Goal: Check status: Check status

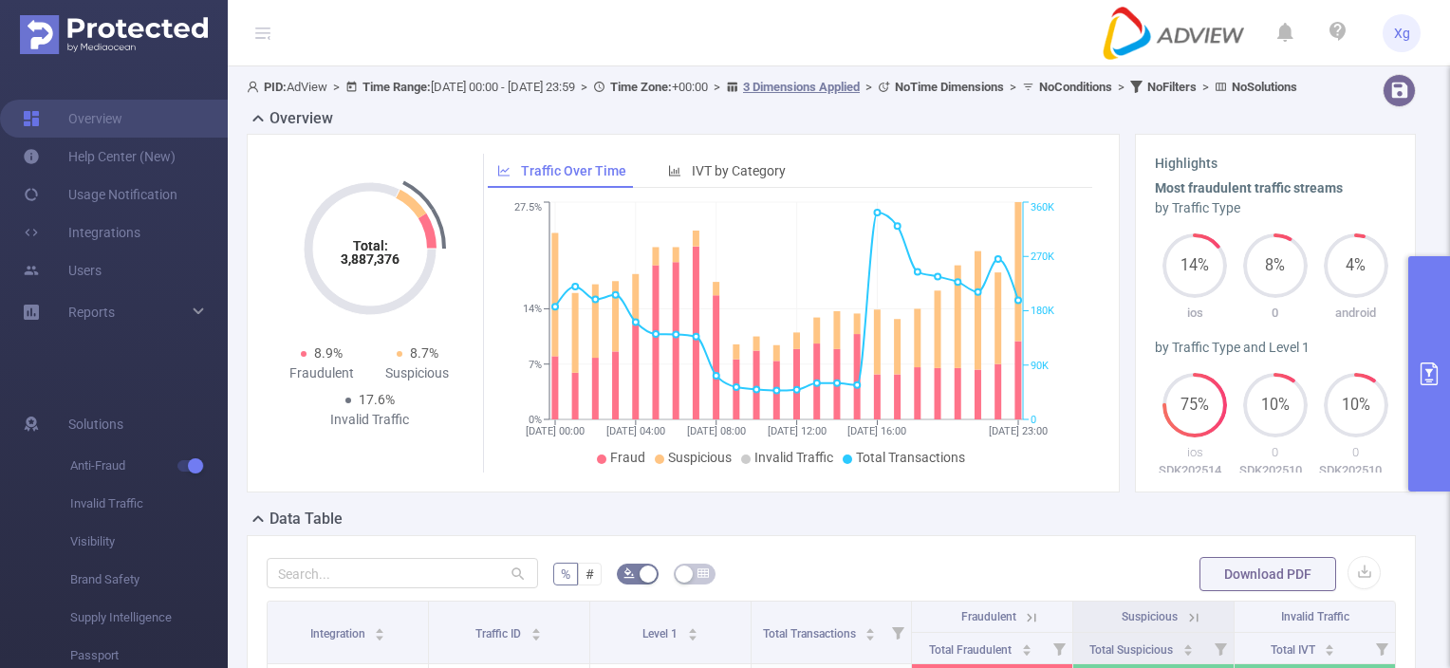
scroll to position [475, 0]
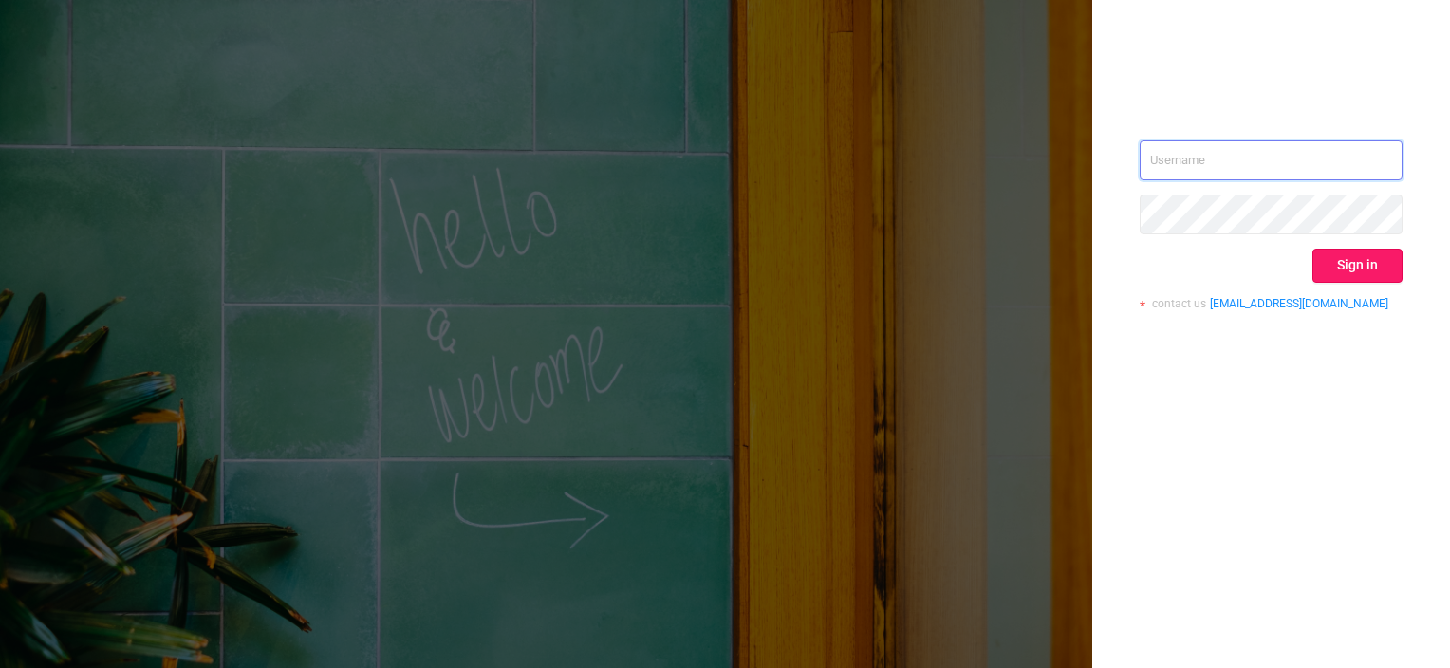
type input "[PERSON_NAME][EMAIL_ADDRESS][DOMAIN_NAME]"
click at [1370, 262] on button "Sign in" at bounding box center [1358, 266] width 90 height 34
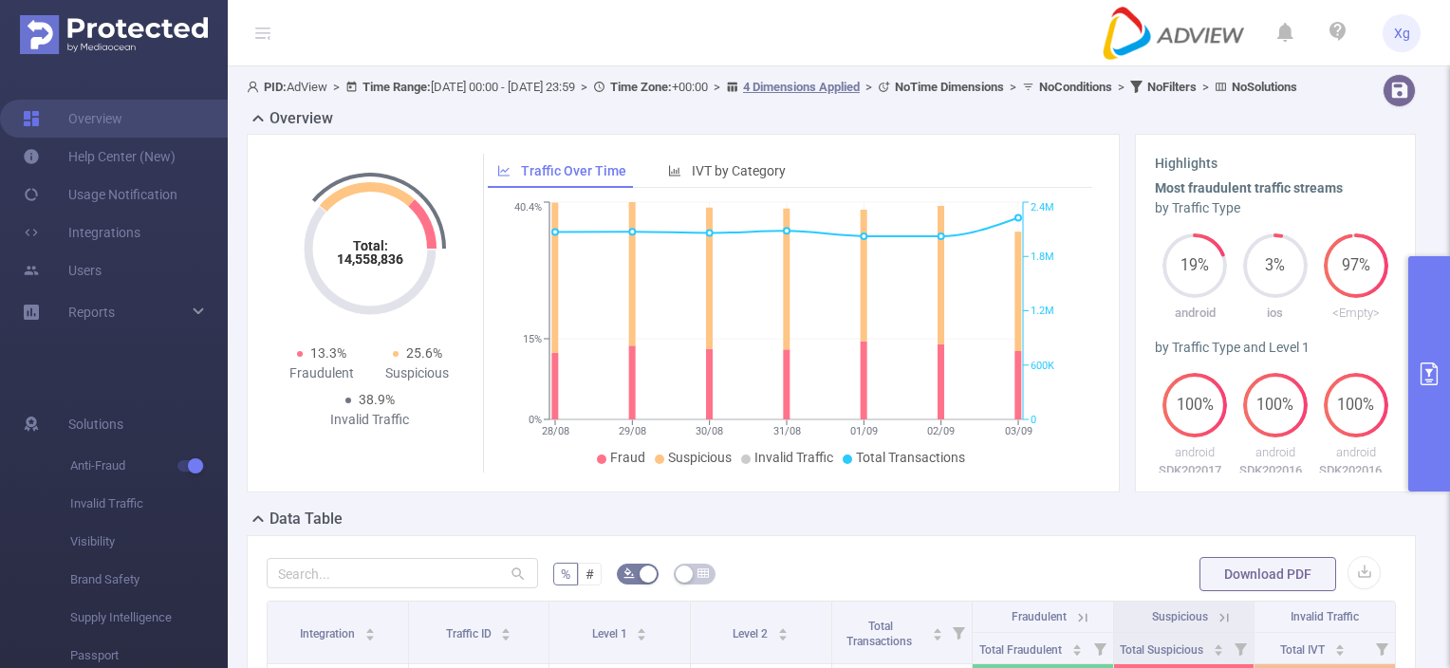
click at [1408, 308] on button "primary" at bounding box center [1429, 373] width 42 height 235
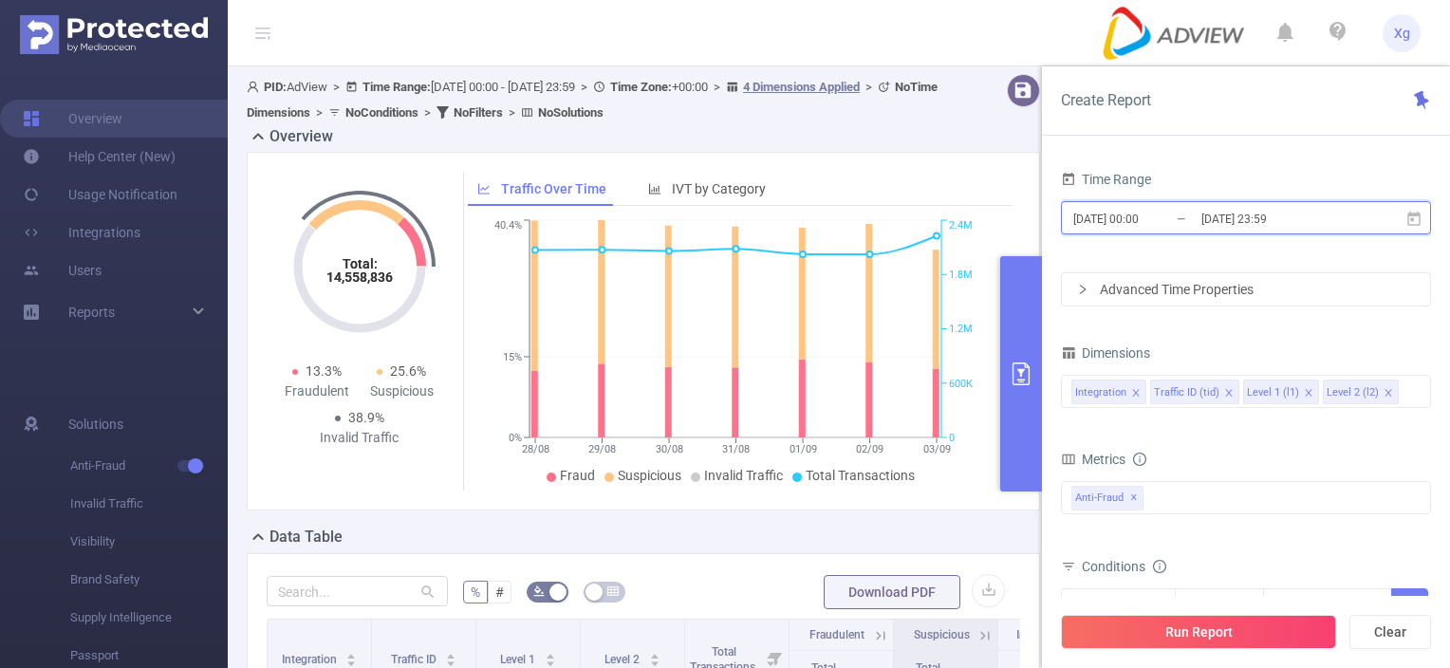
click at [1421, 220] on icon at bounding box center [1414, 219] width 17 height 17
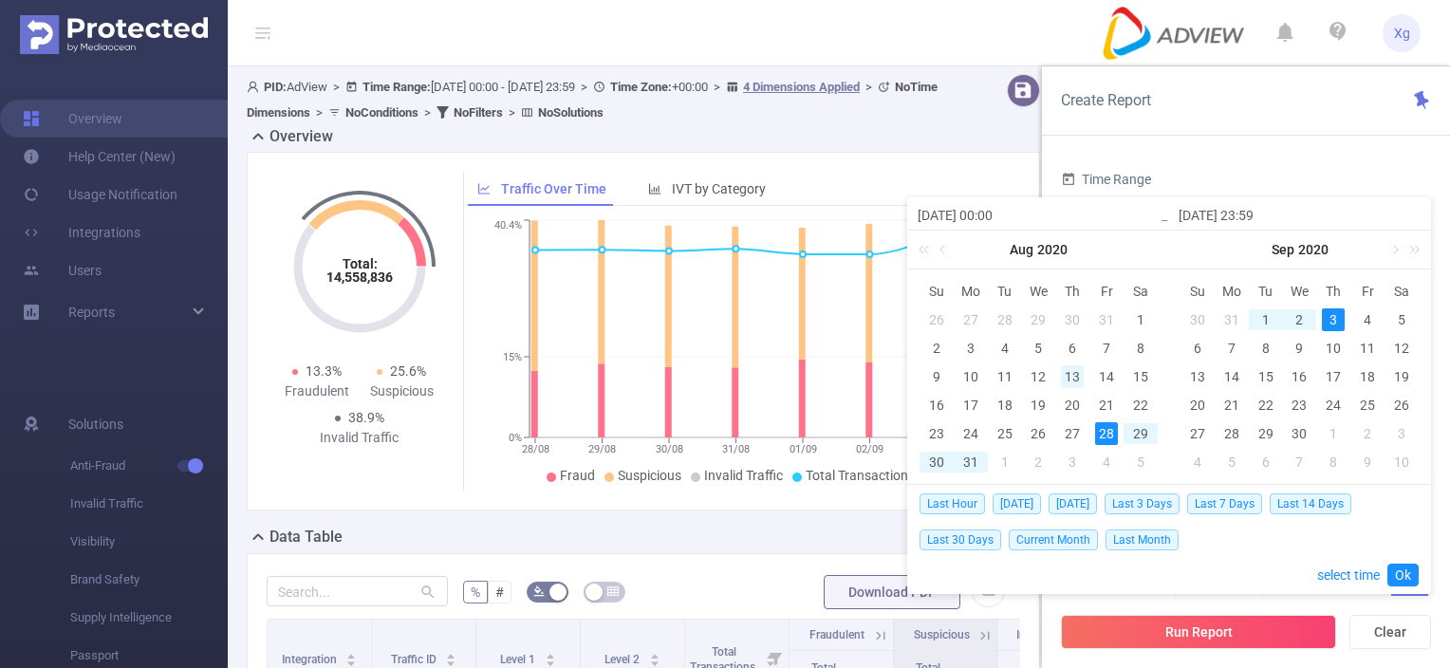
click at [1065, 380] on div "13" at bounding box center [1072, 376] width 23 height 23
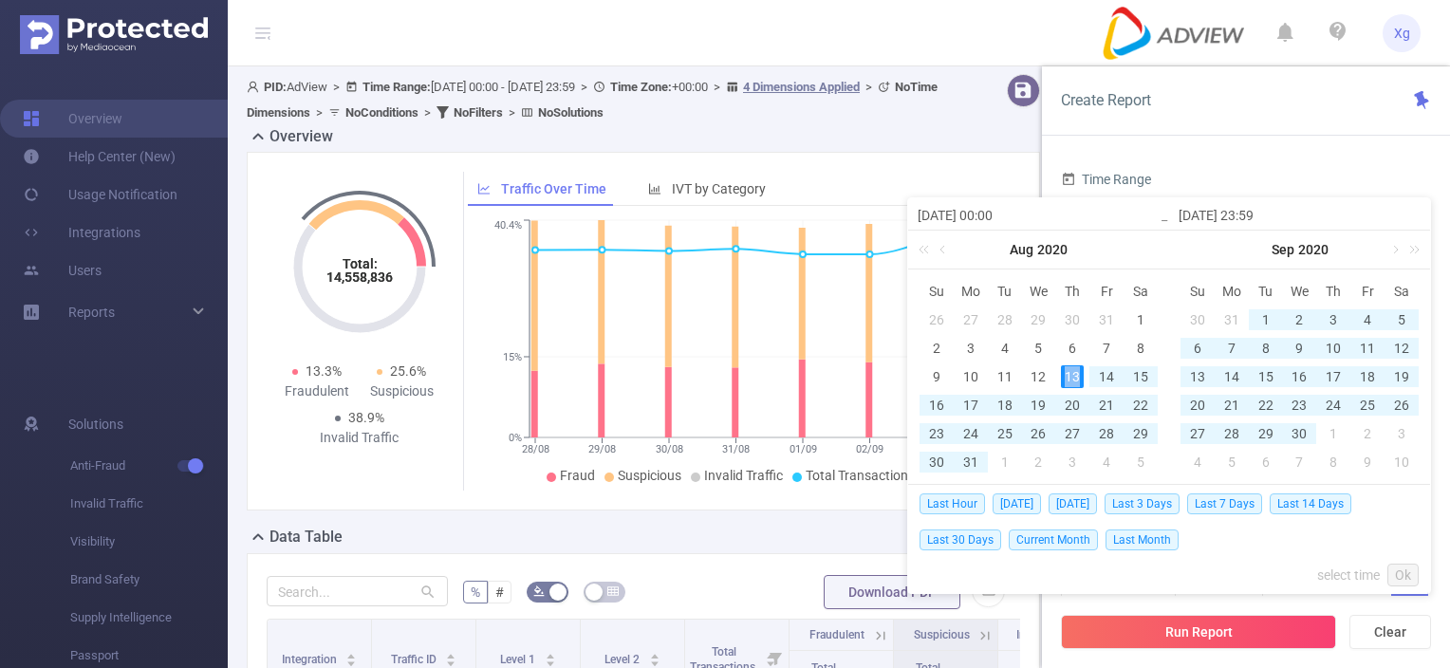
click at [1065, 380] on div "13" at bounding box center [1072, 376] width 23 height 23
type input "[DATE] 00:00"
type input "[DATE] 23:59"
type input "[DATE] 00:00"
type input "[DATE] 23:59"
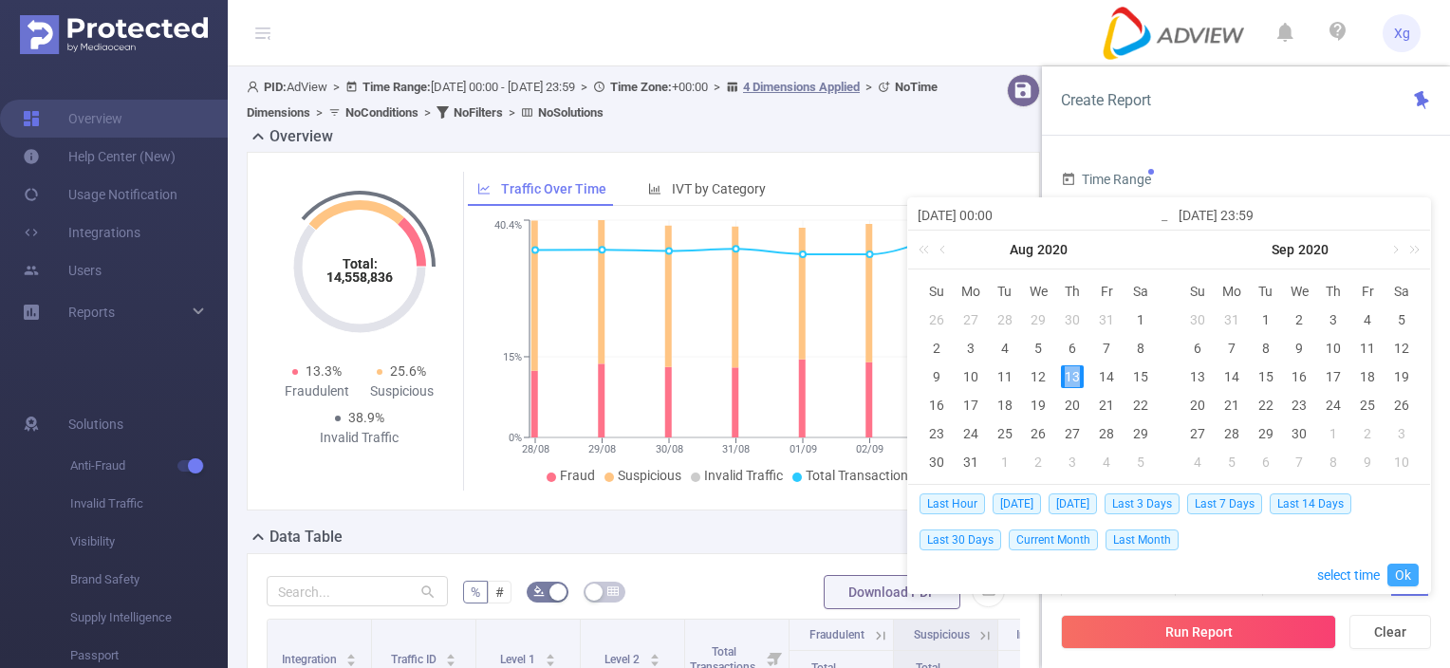
click at [1396, 571] on link "Ok" at bounding box center [1403, 575] width 31 height 23
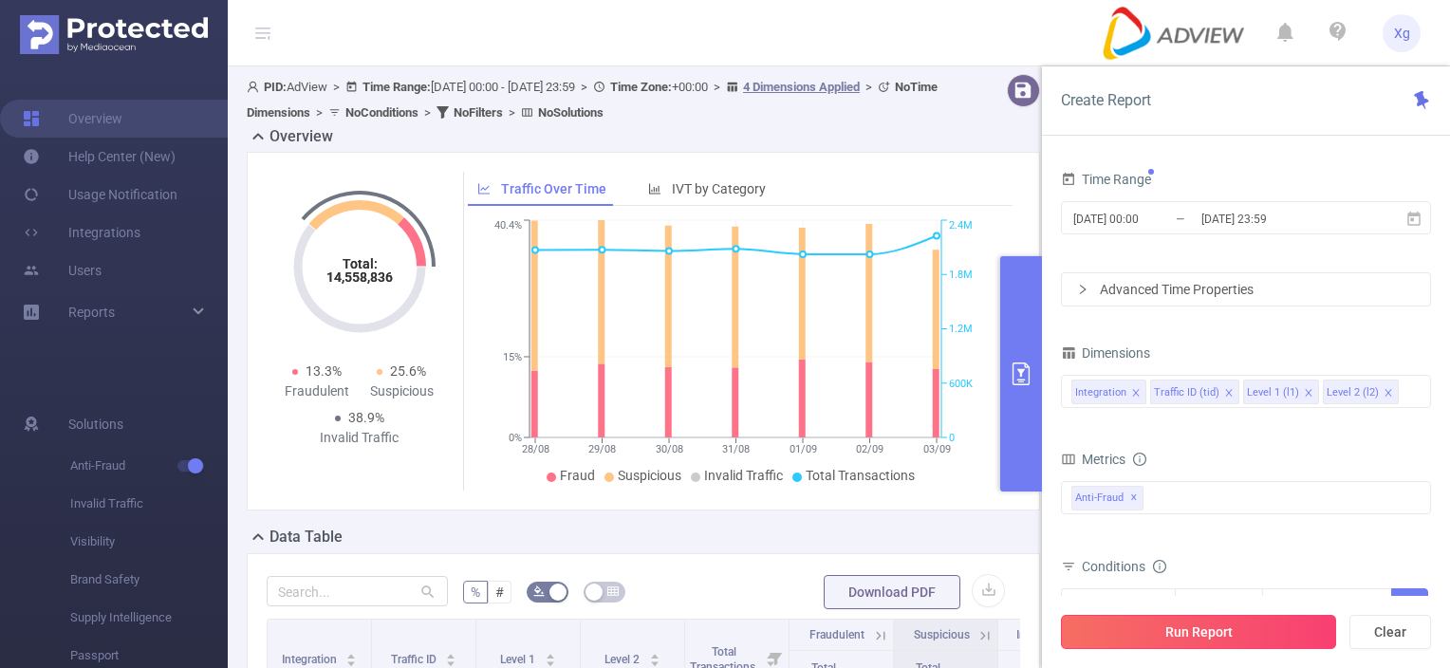
click at [1258, 625] on button "Run Report" at bounding box center [1198, 632] width 275 height 34
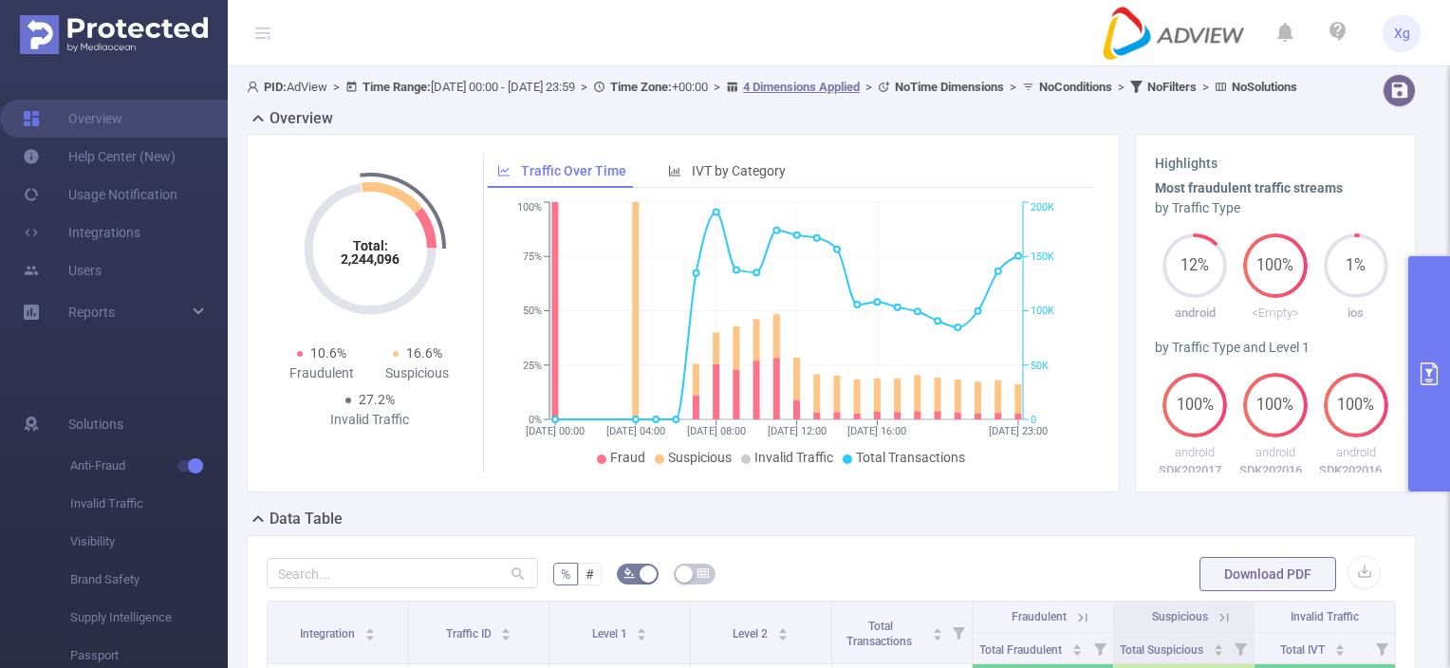
click at [1429, 350] on button "primary" at bounding box center [1429, 373] width 42 height 235
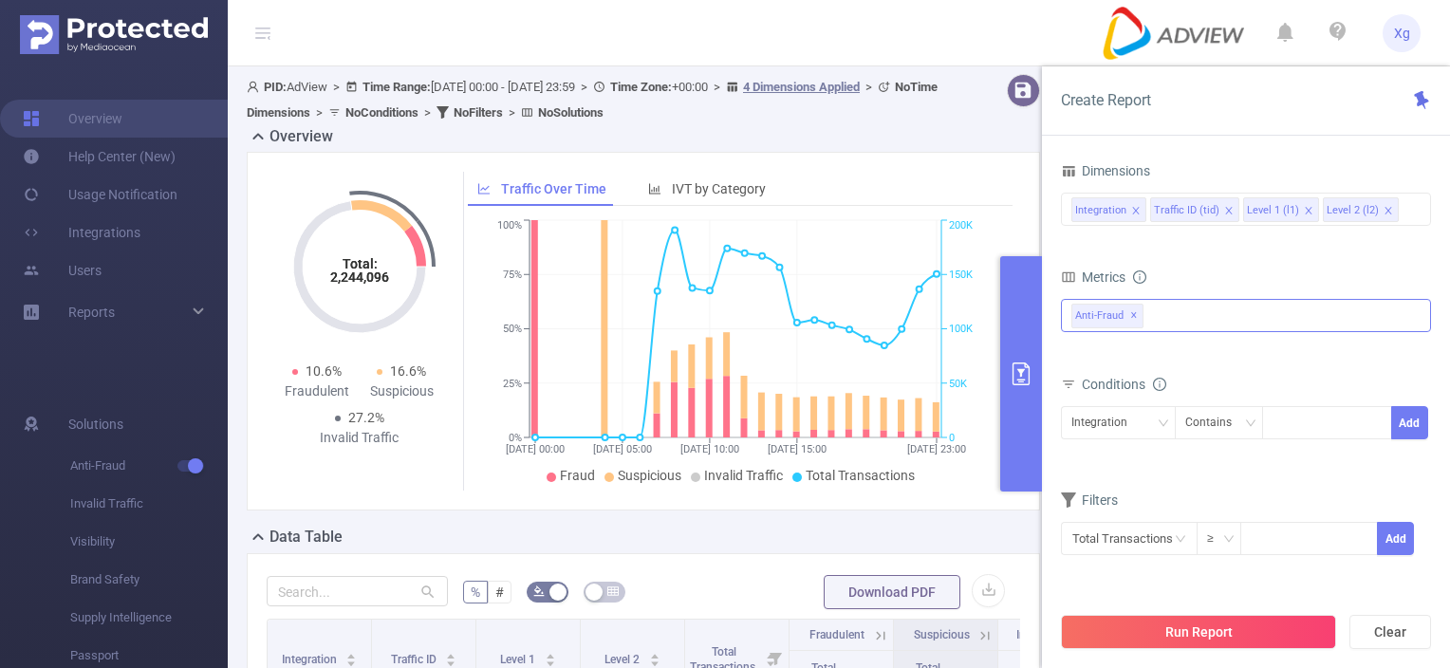
click at [1184, 319] on div "Anti-Fraud ✕" at bounding box center [1246, 315] width 370 height 33
click at [1209, 267] on div "Metrics" at bounding box center [1246, 279] width 370 height 31
click at [1224, 533] on icon "icon: down" at bounding box center [1227, 538] width 11 height 11
click at [1278, 528] on input at bounding box center [1308, 537] width 135 height 28
click at [1157, 536] on input "text" at bounding box center [1129, 538] width 137 height 33
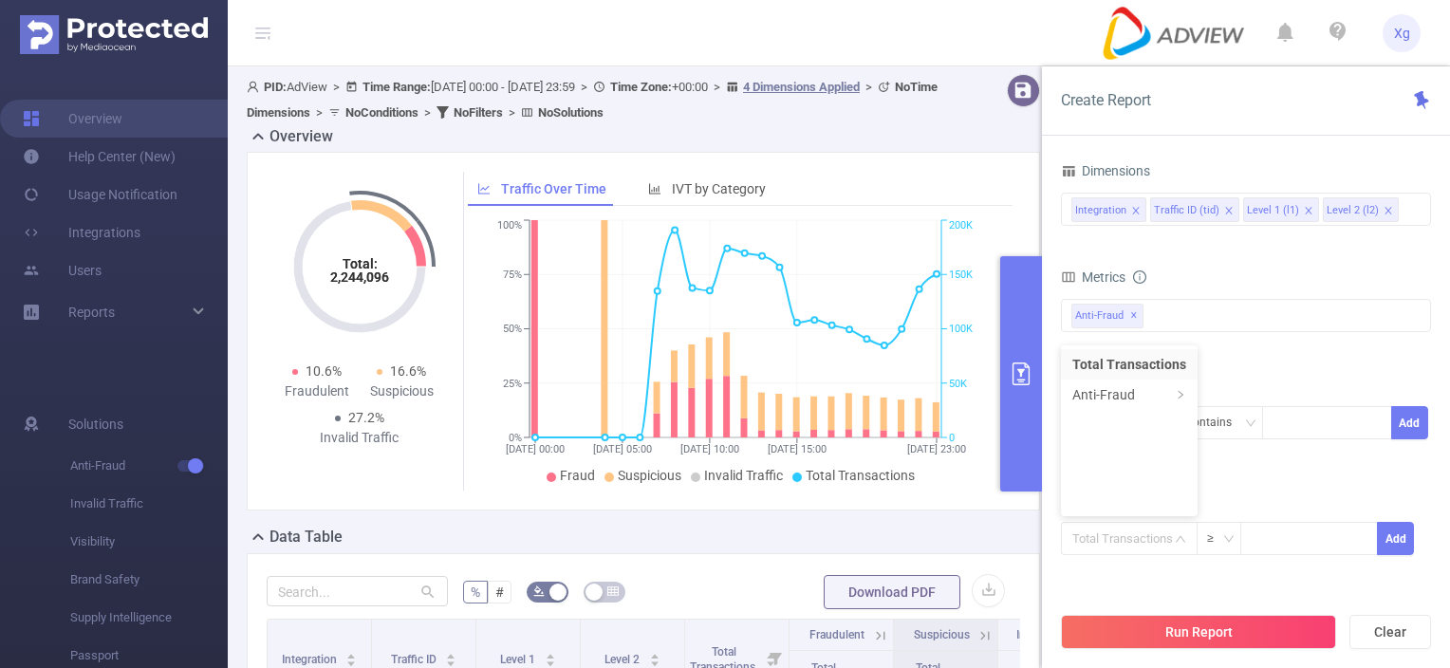
click at [1274, 478] on form "Dimensions Integration Traffic ID (tid) Level 1 (l1) Level 2 (l2) Metrics Total…" at bounding box center [1246, 369] width 370 height 422
click at [1148, 313] on div "Anti-Fraud ✕" at bounding box center [1112, 314] width 80 height 28
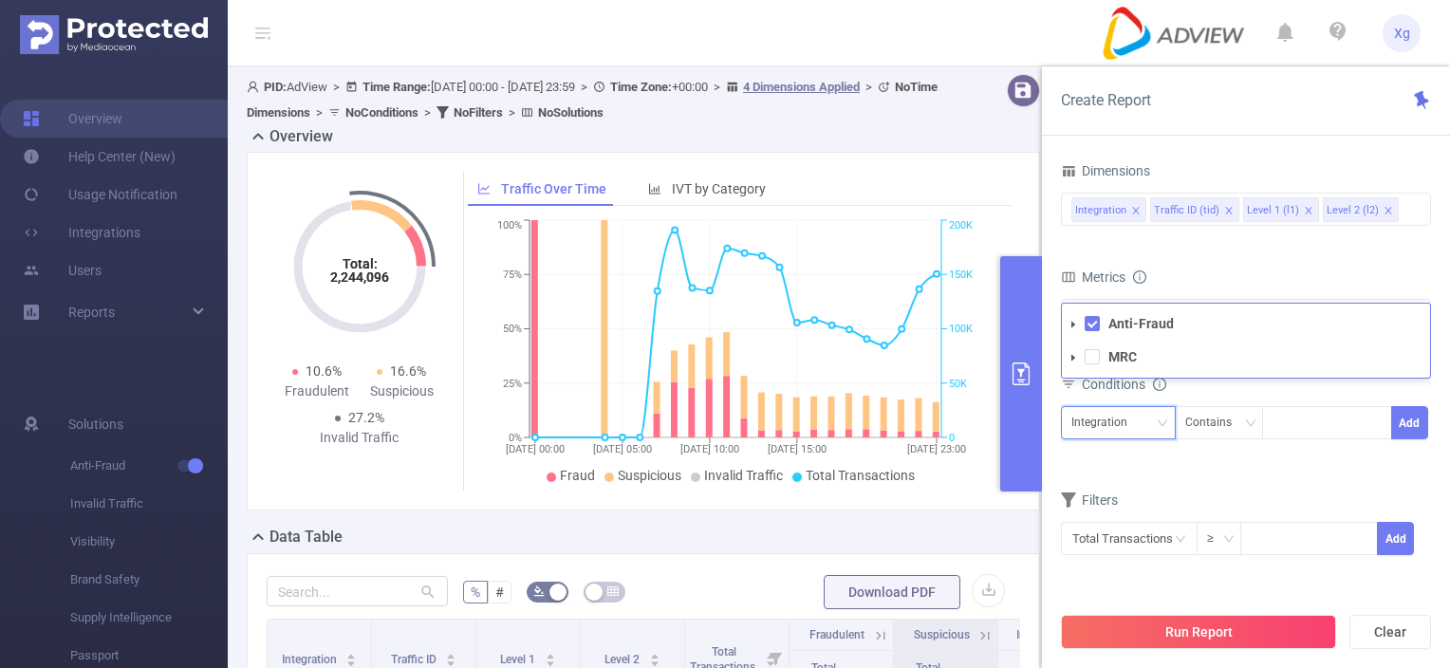
click at [1169, 428] on div "Integration" at bounding box center [1118, 422] width 115 height 33
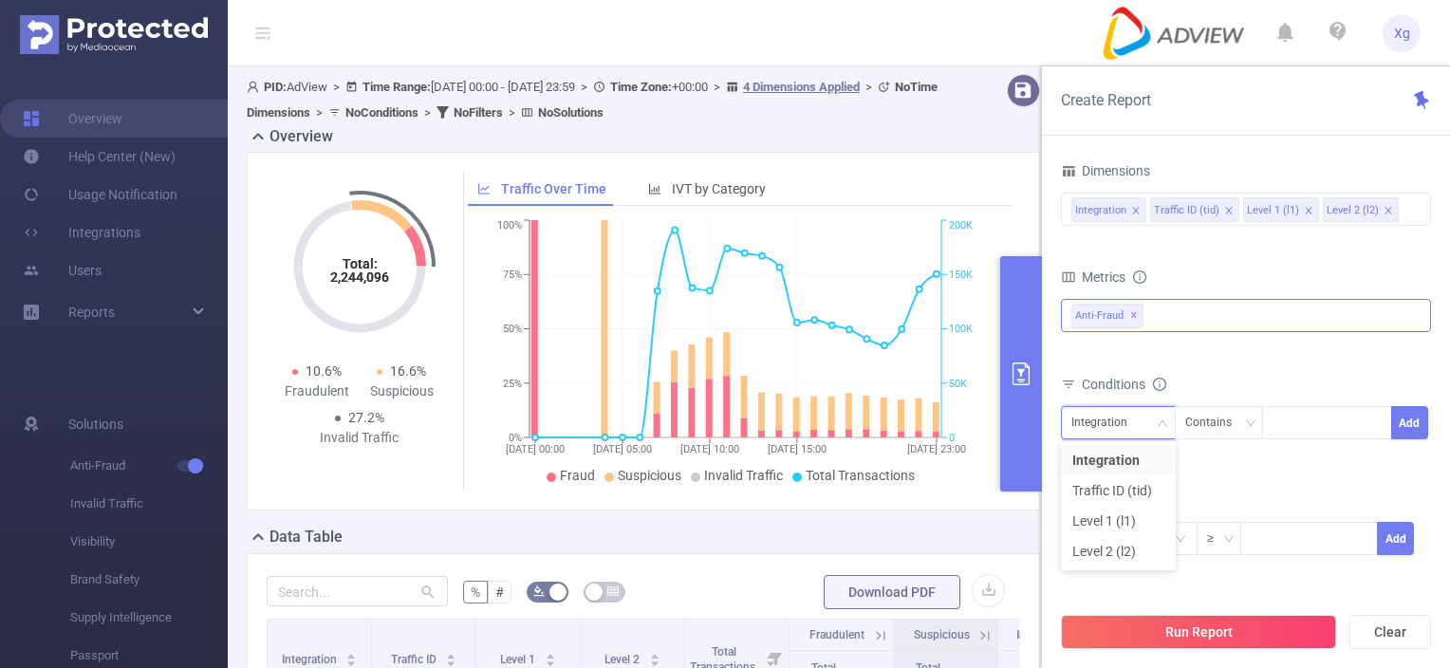
click at [1245, 330] on div "Anti-Fraud ✕ Anti-Fraud MRC" at bounding box center [1246, 315] width 370 height 33
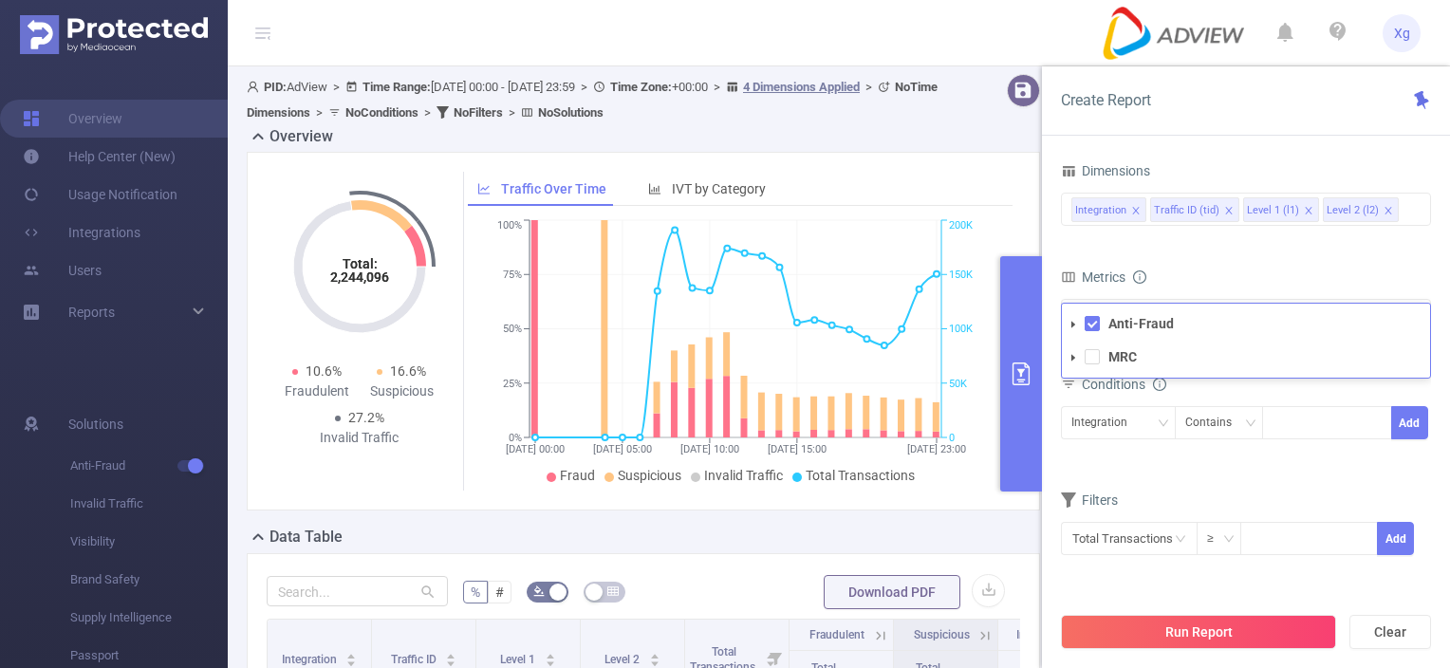
click at [1236, 257] on form "Dimensions Integration Traffic ID (tid) Level 1 (l1) Level 2 (l2) Metrics Total…" at bounding box center [1246, 369] width 370 height 422
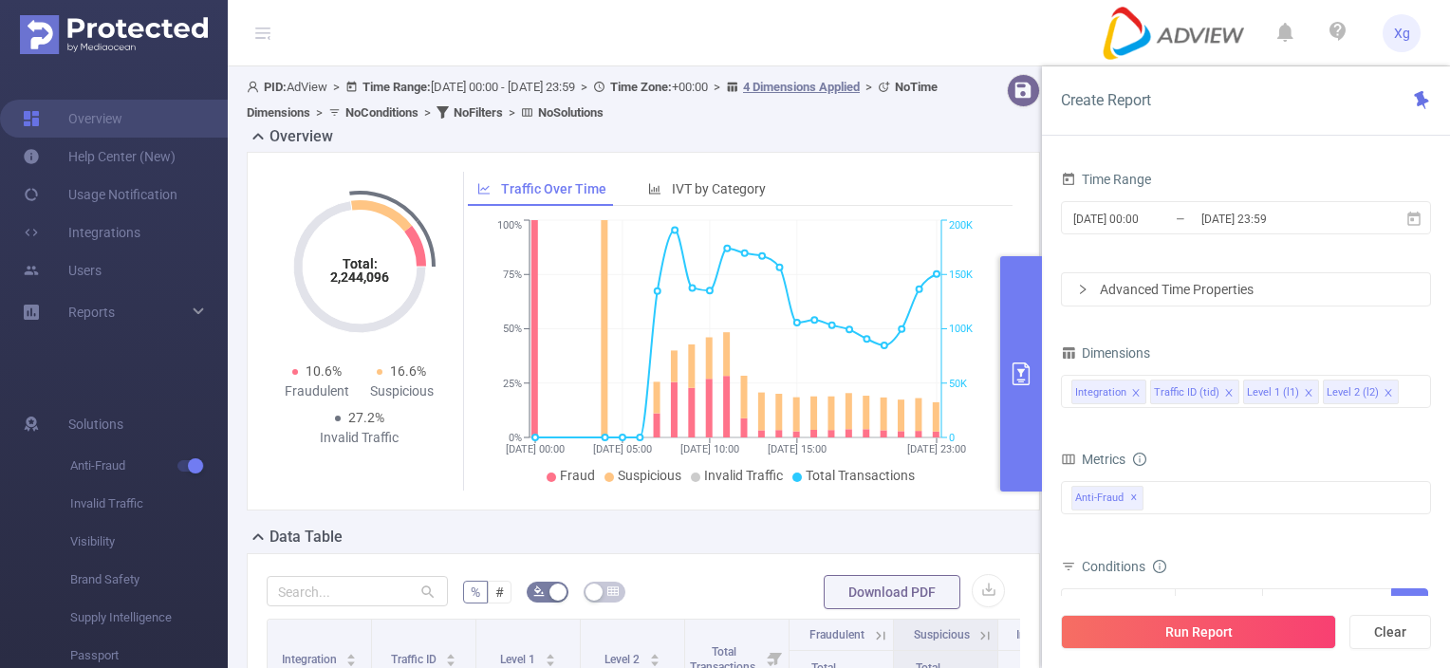
click at [1247, 304] on div "Advanced Time Properties" at bounding box center [1246, 289] width 368 height 32
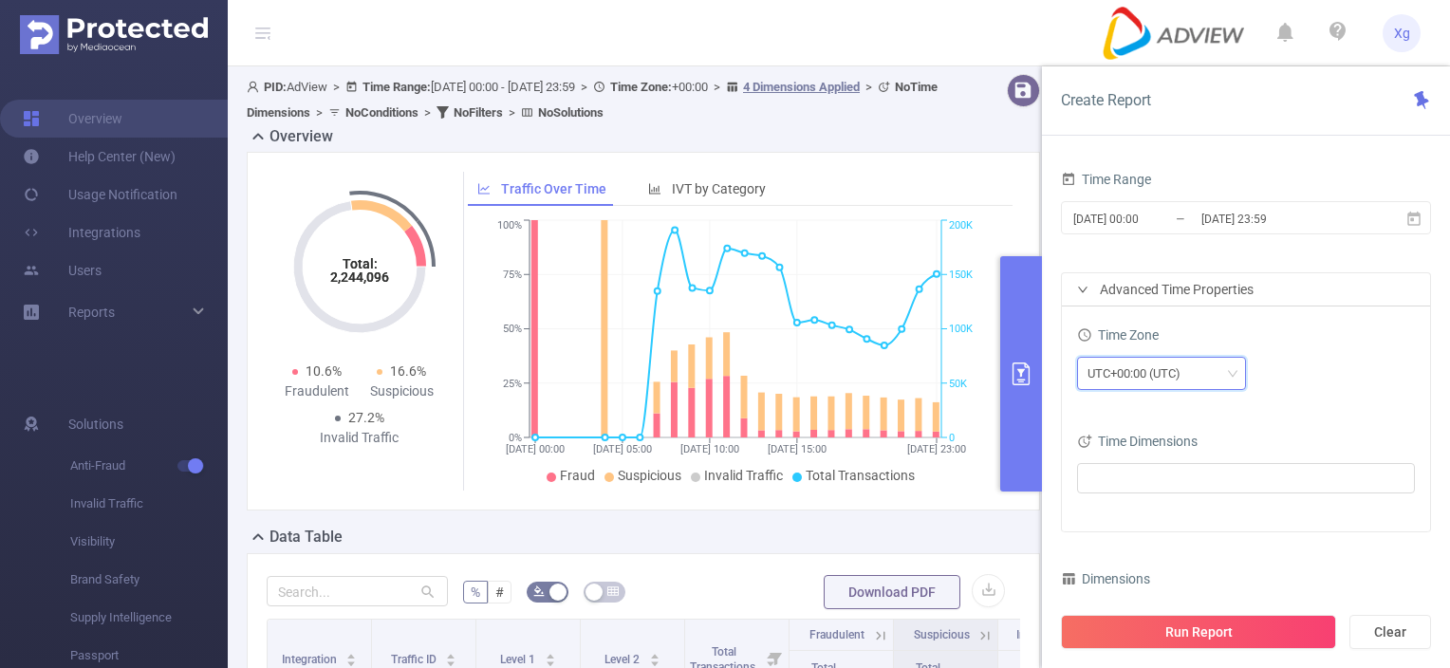
click at [1154, 383] on div "UTC+00:00 (UTC)" at bounding box center [1141, 373] width 106 height 31
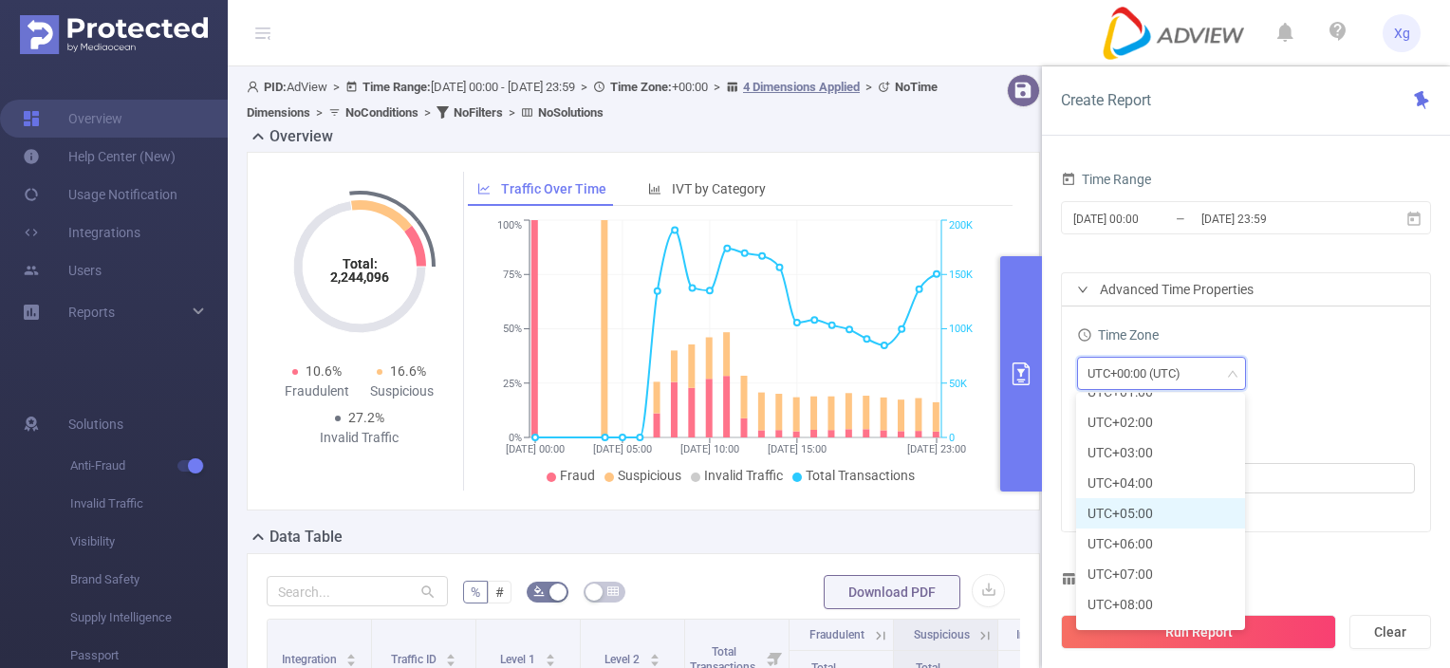
scroll to position [475, 0]
click at [1154, 578] on li "UTC+08:00" at bounding box center [1160, 576] width 169 height 30
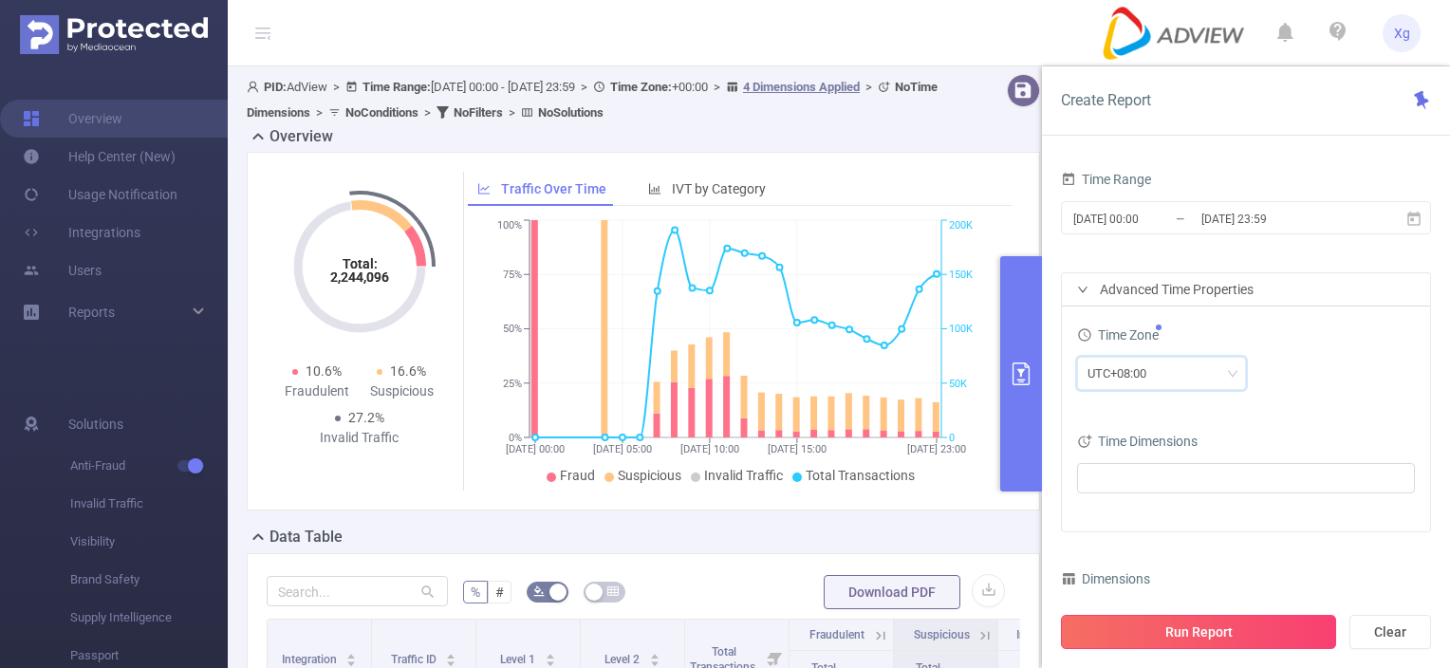
click at [1187, 629] on button "Run Report" at bounding box center [1198, 632] width 275 height 34
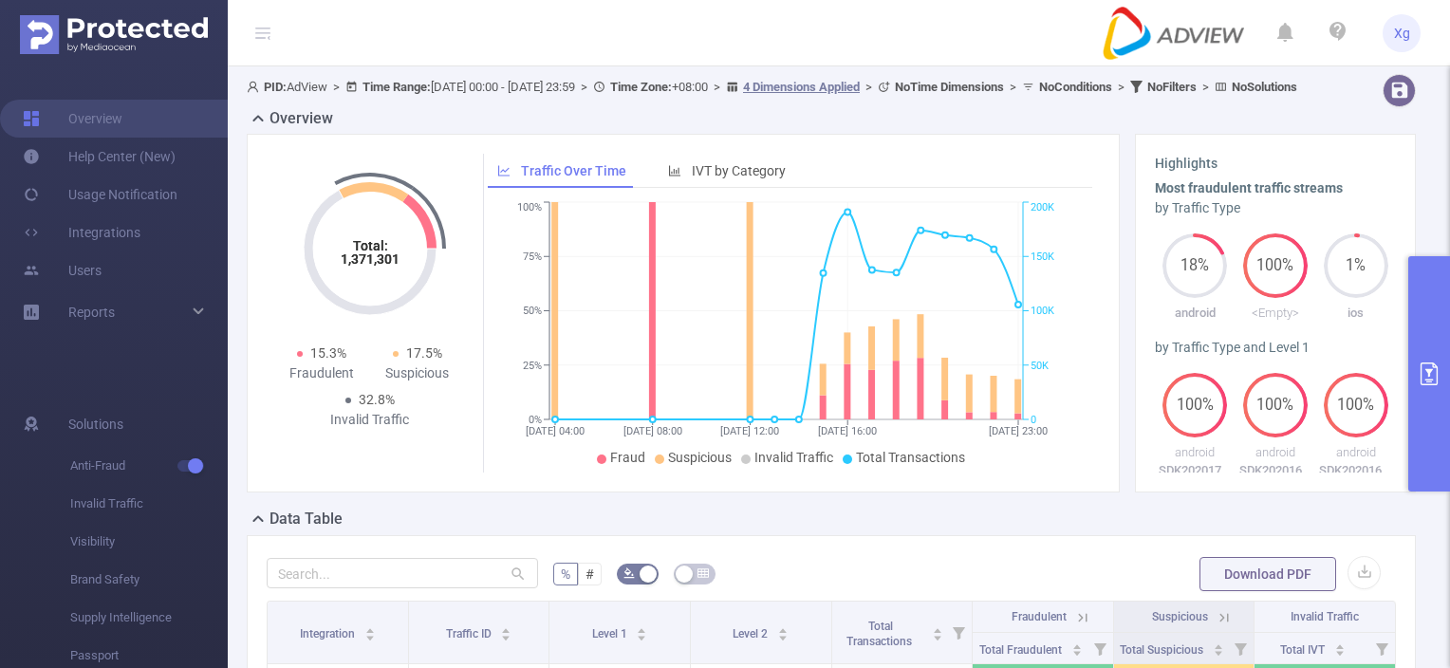
click at [1420, 311] on button "primary" at bounding box center [1429, 373] width 42 height 235
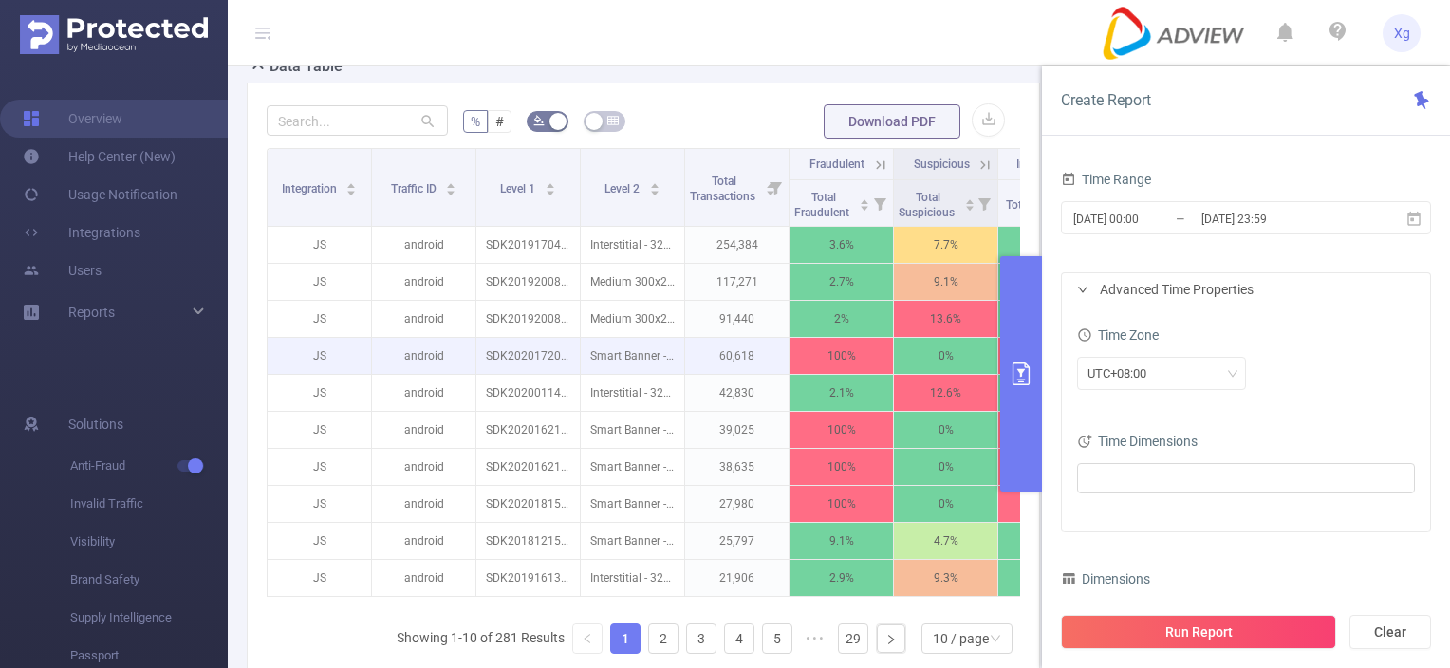
scroll to position [475, 0]
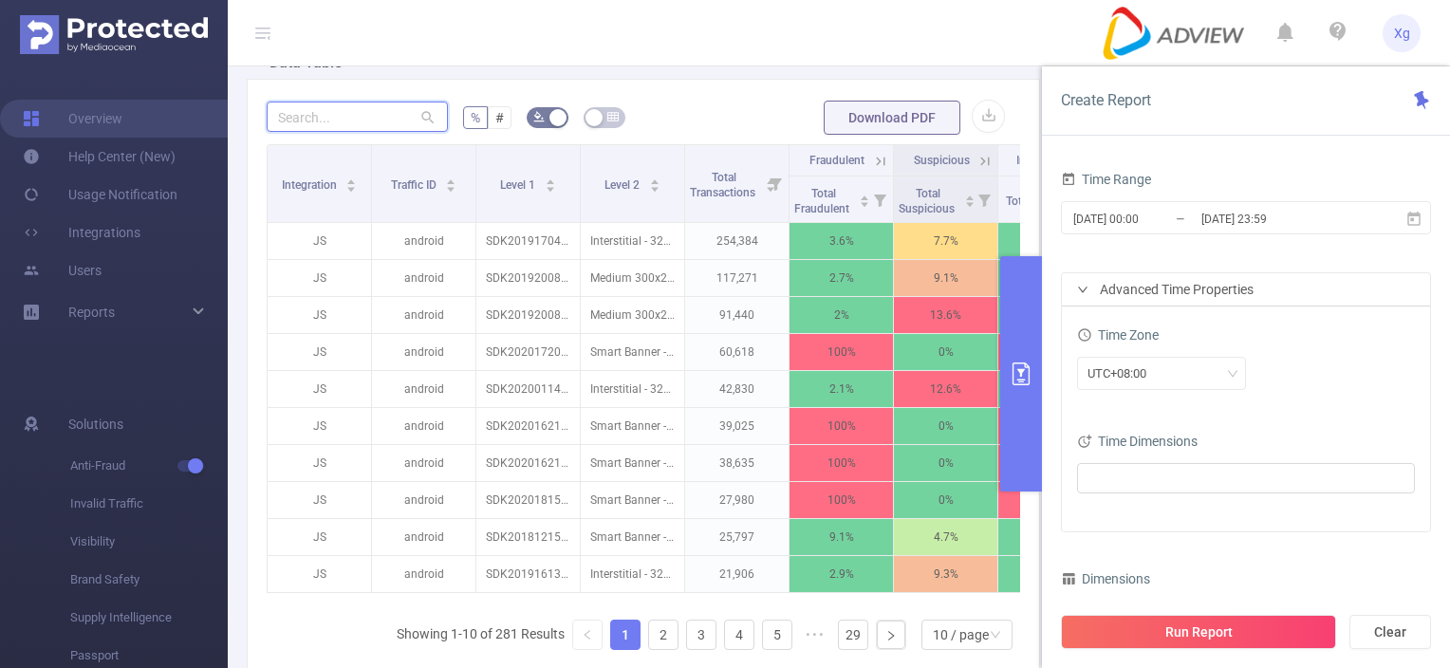
click at [326, 109] on input "text" at bounding box center [357, 117] width 181 height 30
paste input "sdk20231719050412dp7z9gwkyewmu3i"
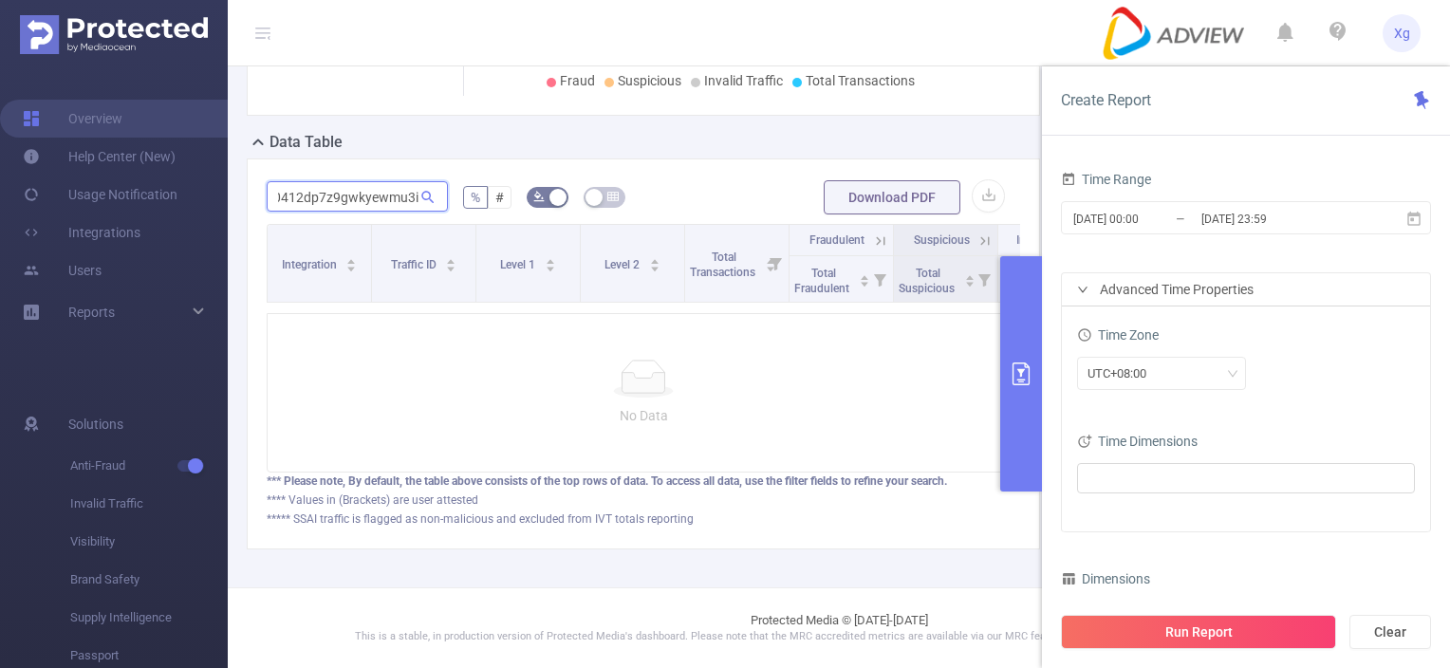
type input "sdk20231719050412dp7z9gwkyewmu3i"
click at [549, 359] on div "No Data" at bounding box center [644, 392] width 754 height 159
drag, startPoint x: 270, startPoint y: 188, endPoint x: 509, endPoint y: 190, distance: 238.2
click at [509, 190] on form "sdk20231719050412dp7z9gwkyewmu3i % # Download PDF" at bounding box center [644, 197] width 754 height 38
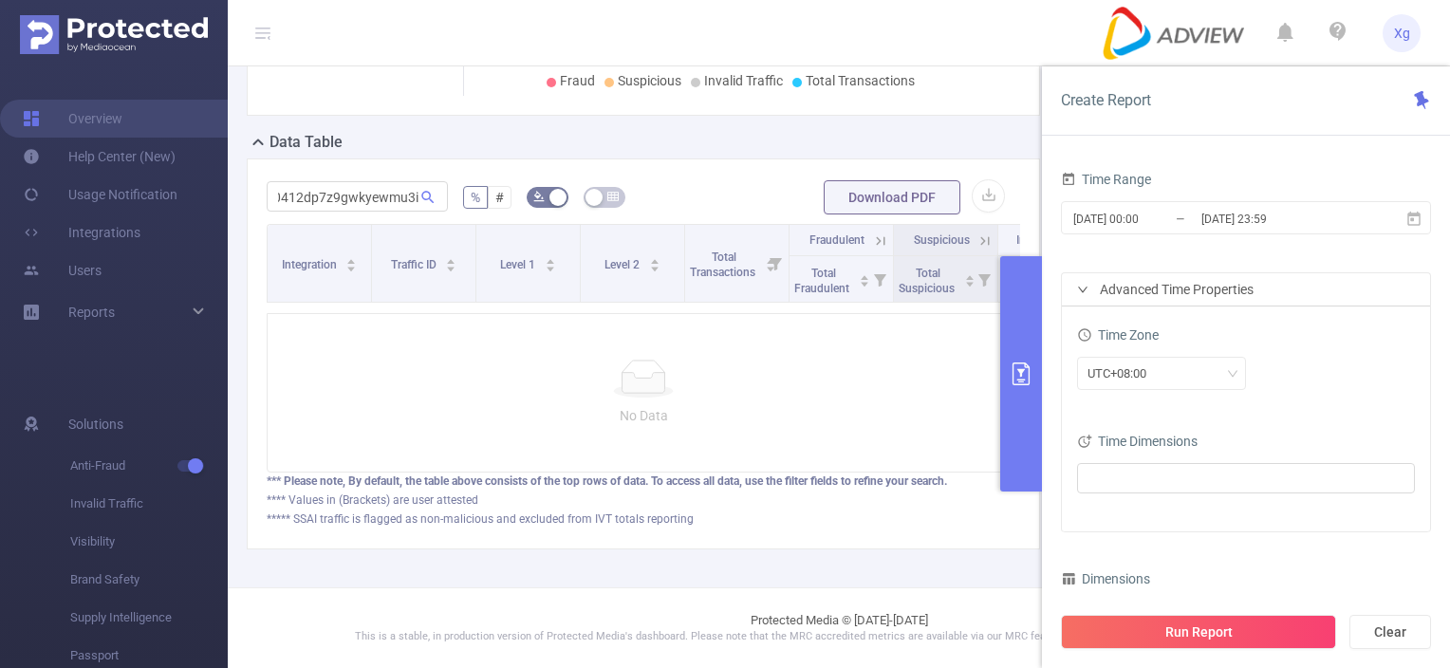
scroll to position [0, 0]
click at [541, 345] on div "No Data" at bounding box center [644, 392] width 754 height 159
click at [1414, 216] on icon at bounding box center [1414, 219] width 17 height 17
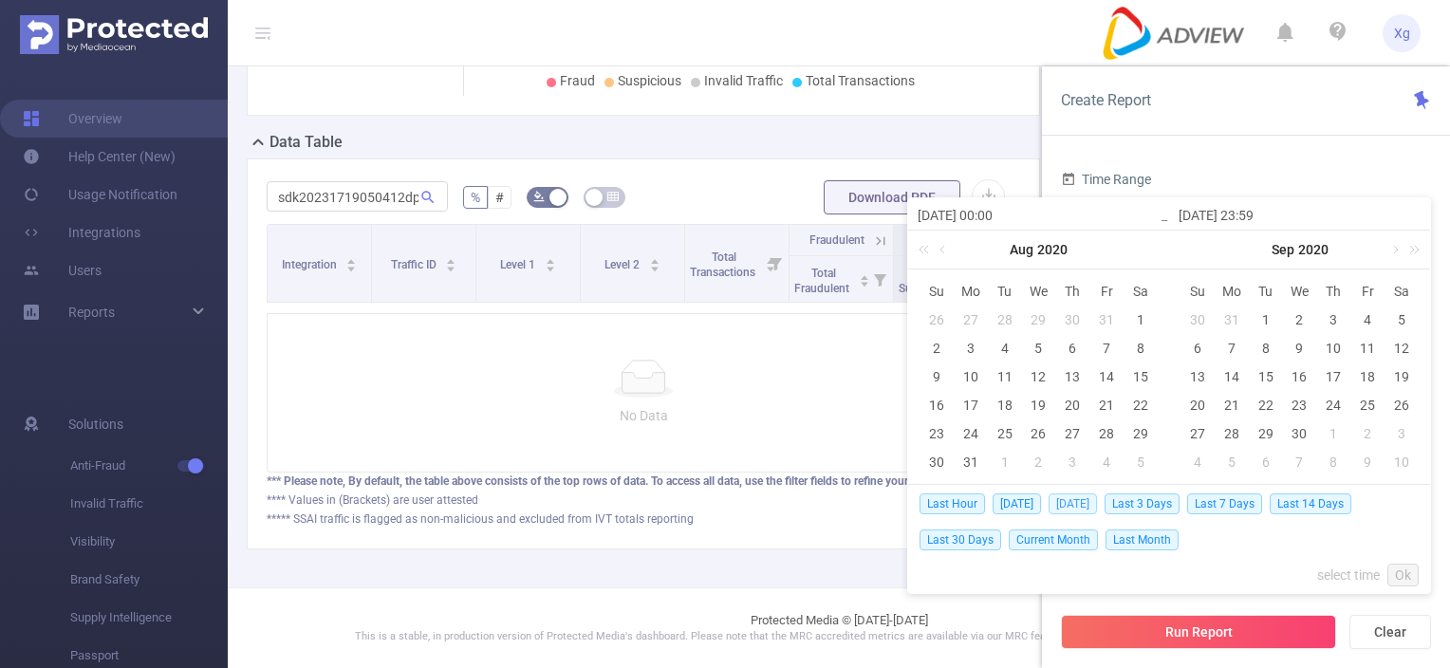
click at [1064, 500] on span "[DATE]" at bounding box center [1073, 504] width 48 height 21
type input "[DATE] 00:00"
type input "[DATE] 23:59"
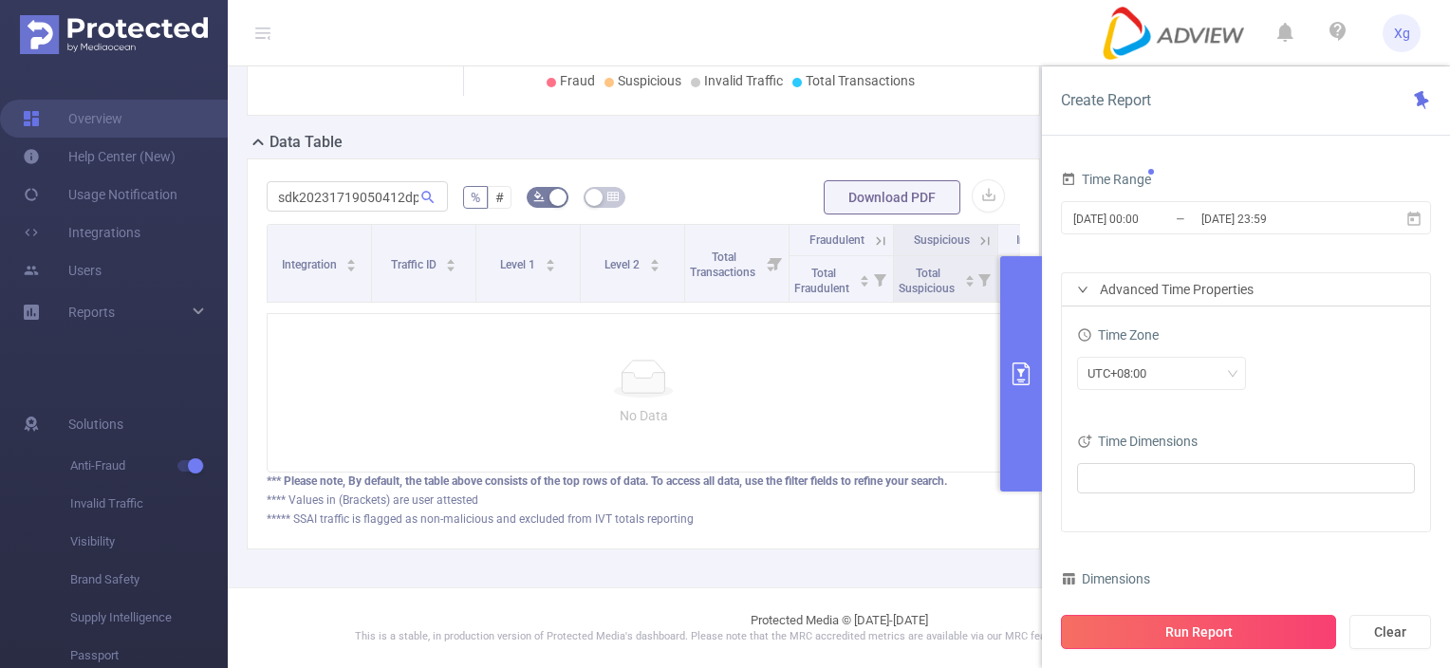
click at [1147, 625] on button "Run Report" at bounding box center [1198, 632] width 275 height 34
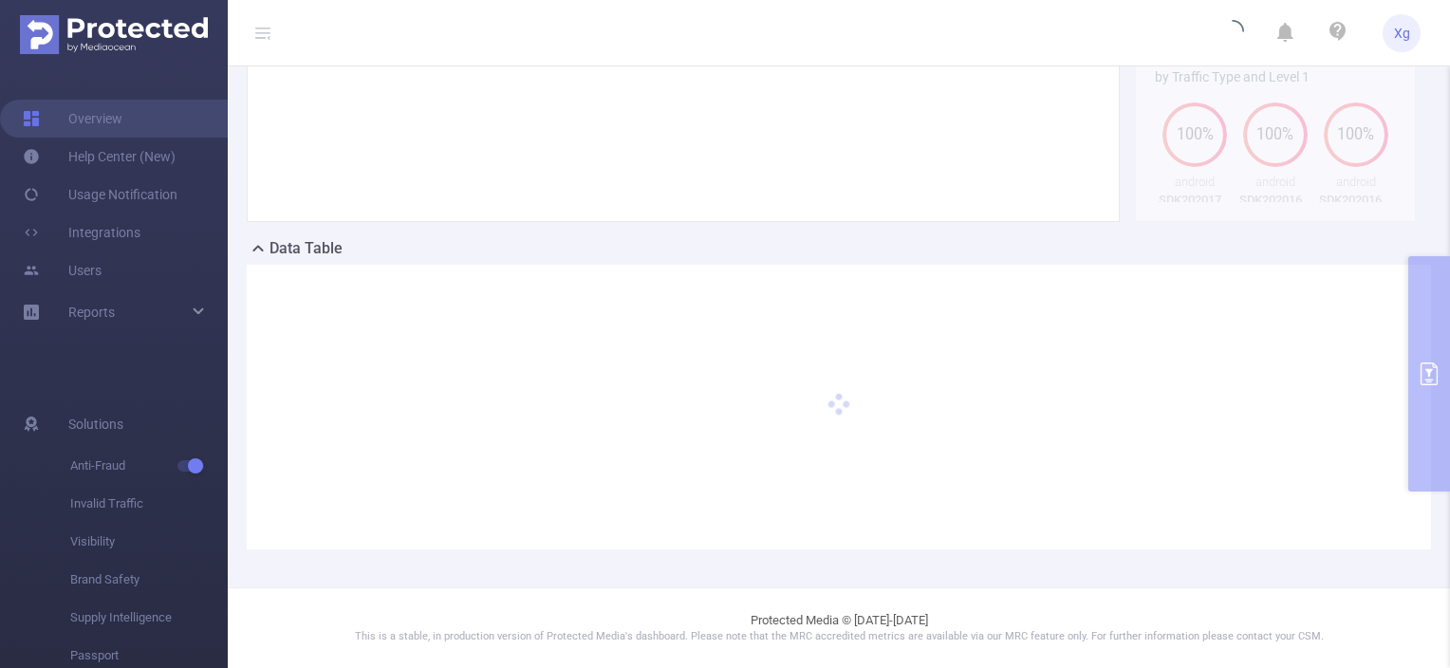
scroll to position [287, 0]
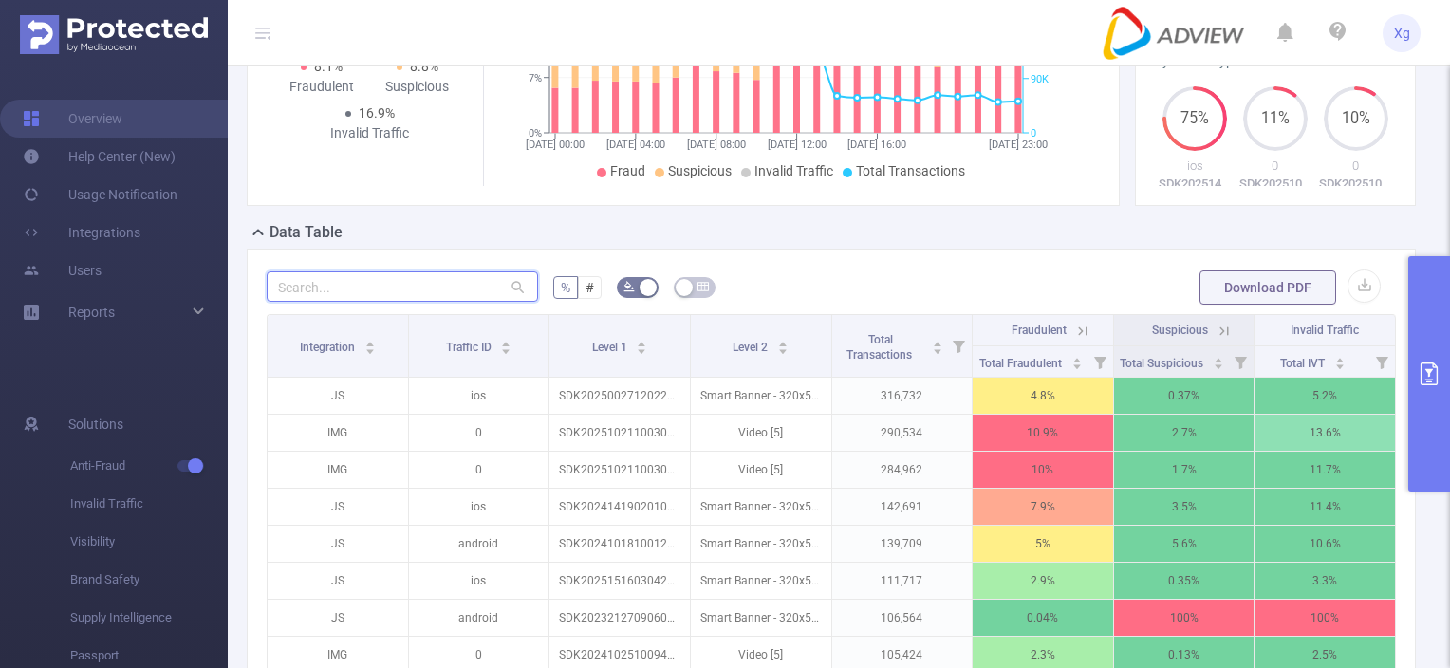
click at [407, 302] on input "text" at bounding box center [402, 286] width 271 height 30
paste input "sdk20231719050412dp7z9gwkyewmu3i"
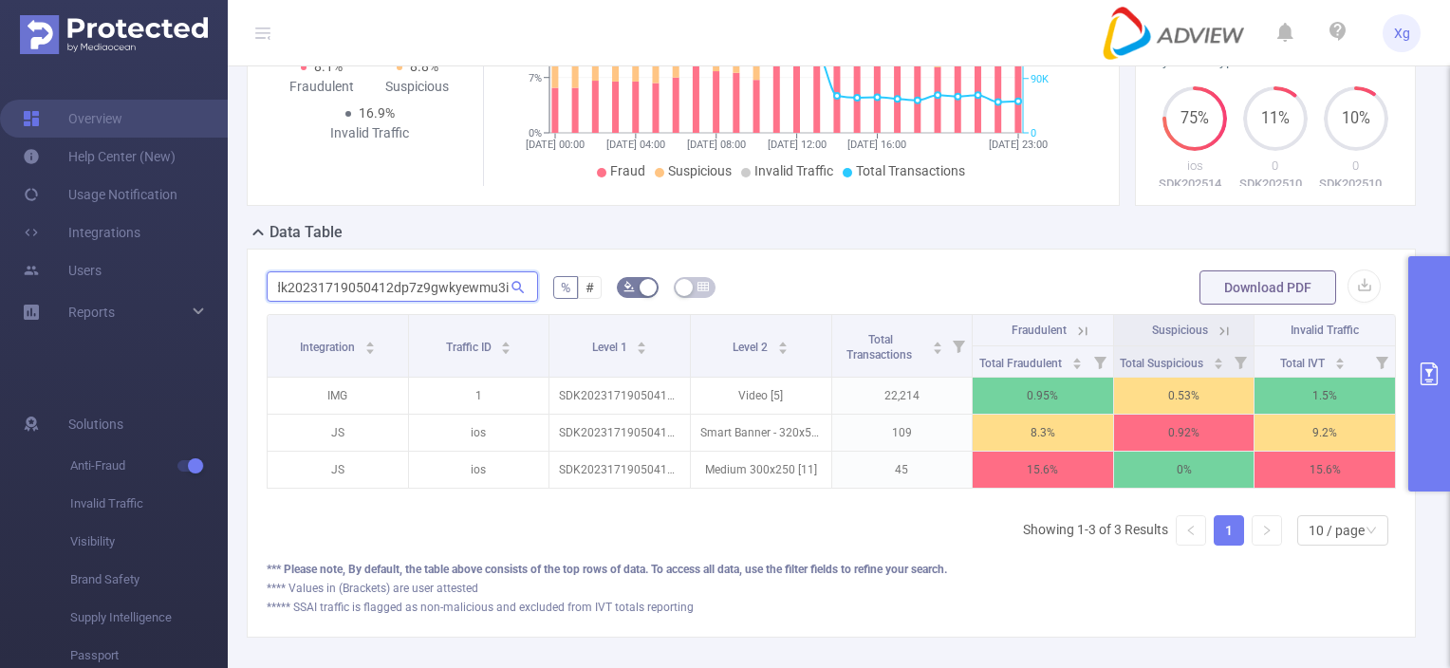
type input "sdk20231719050412dp7z9gwkyewmu3i"
